Goal: Transaction & Acquisition: Download file/media

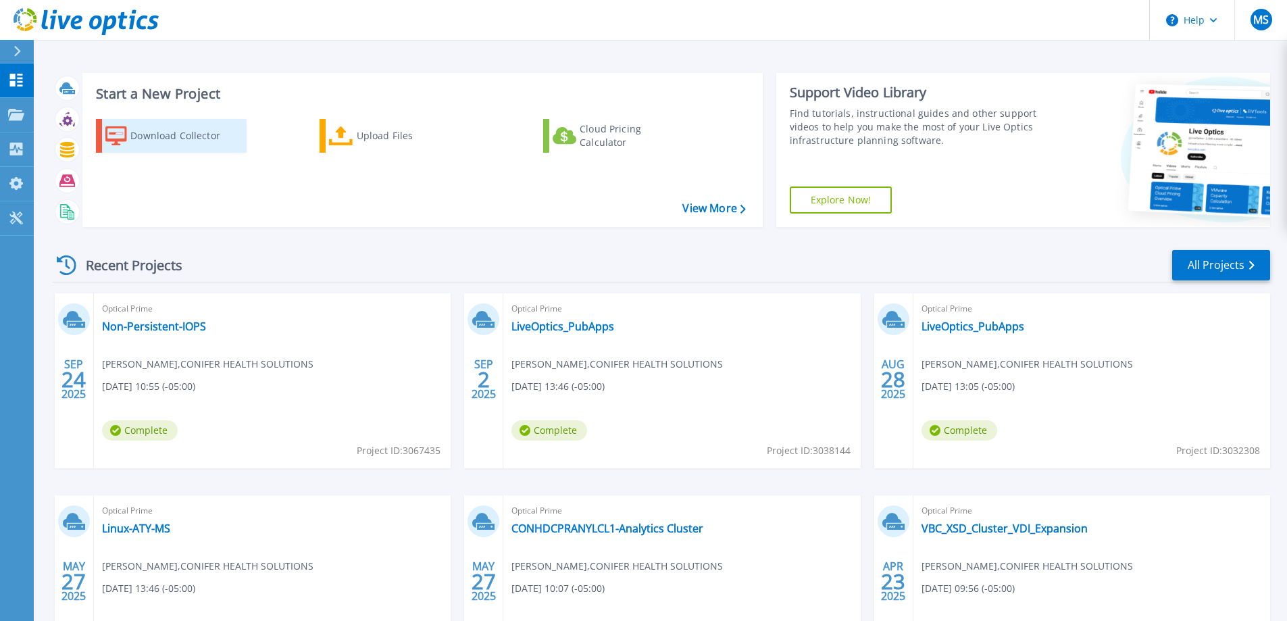
click at [179, 134] on div "Download Collector" at bounding box center [184, 135] width 108 height 27
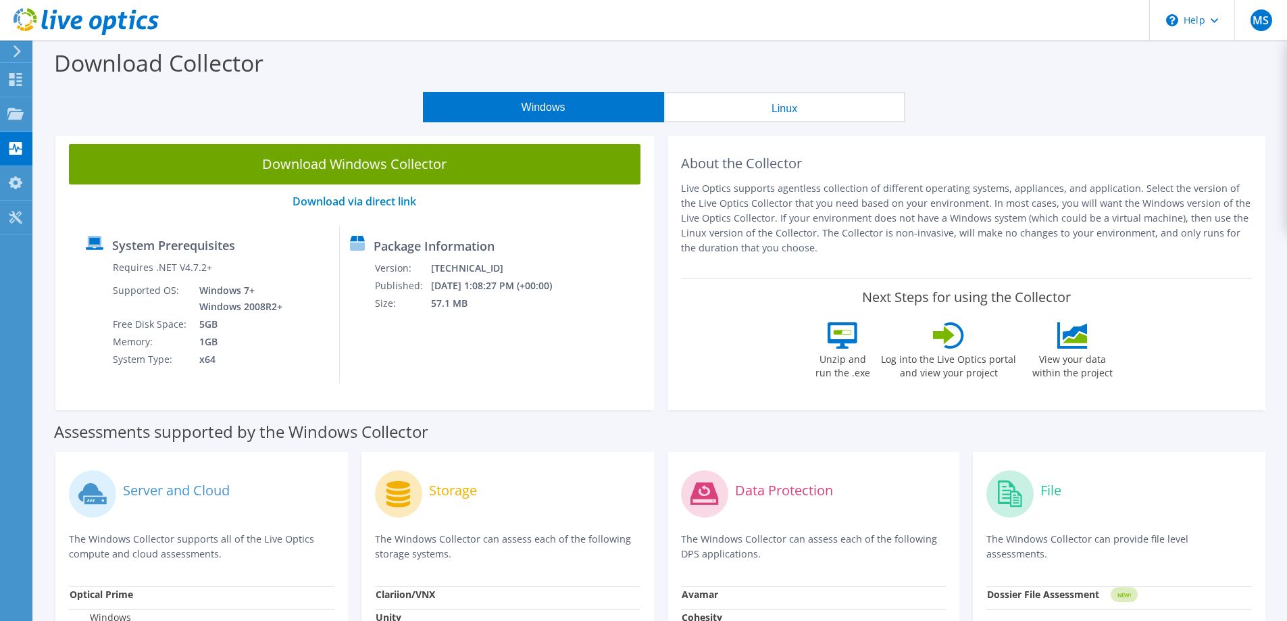
click at [359, 159] on link "Download Windows Collector" at bounding box center [354, 164] width 571 height 41
click at [476, 565] on div "Storage The Windows Collector can assess each of the following storage systems." at bounding box center [507, 525] width 265 height 120
